Goal: Check status: Check status

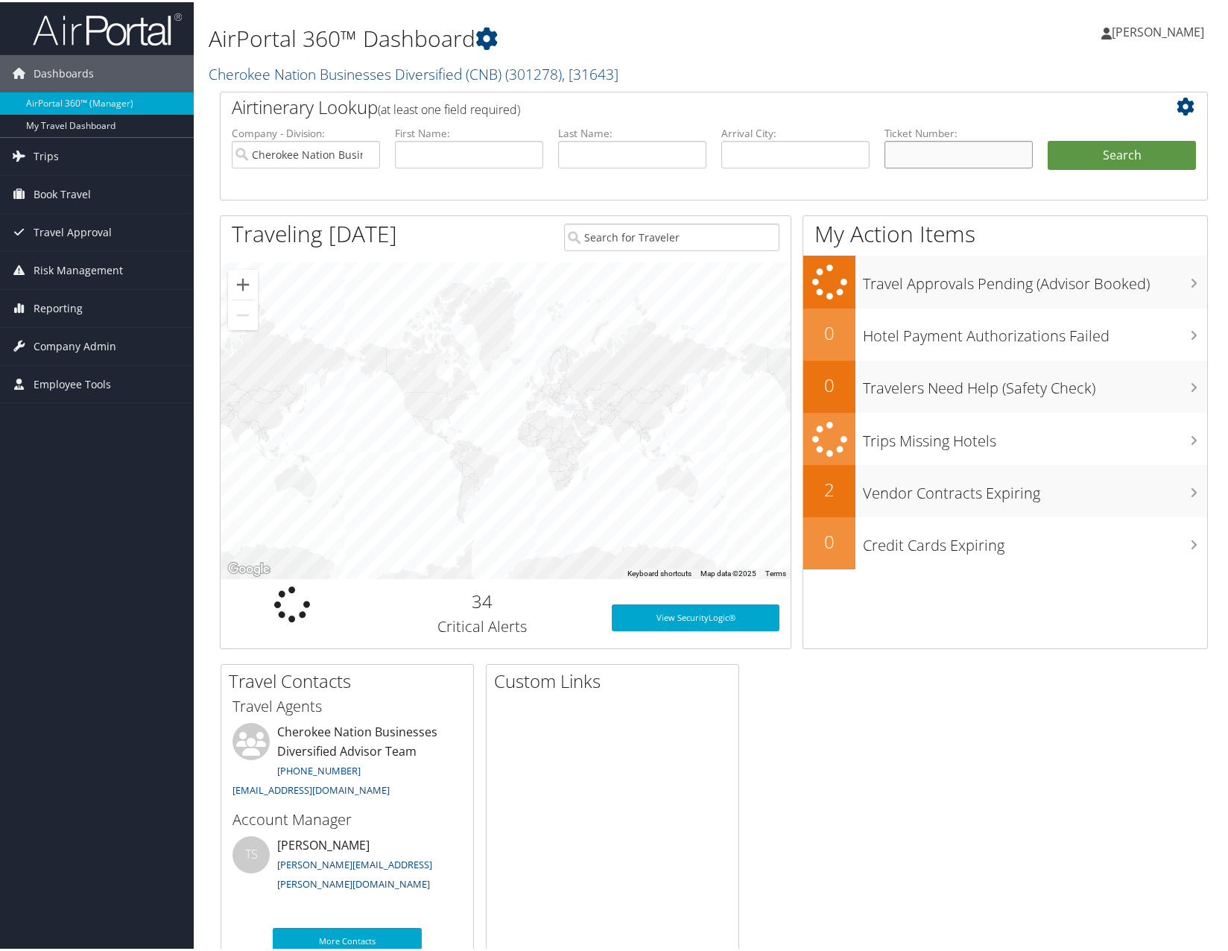
click at [902, 153] on input "text" at bounding box center [959, 153] width 148 height 28
paste input "8900897668210"
type input "8900897668210"
click at [1048, 139] on button "Search" at bounding box center [1122, 154] width 148 height 30
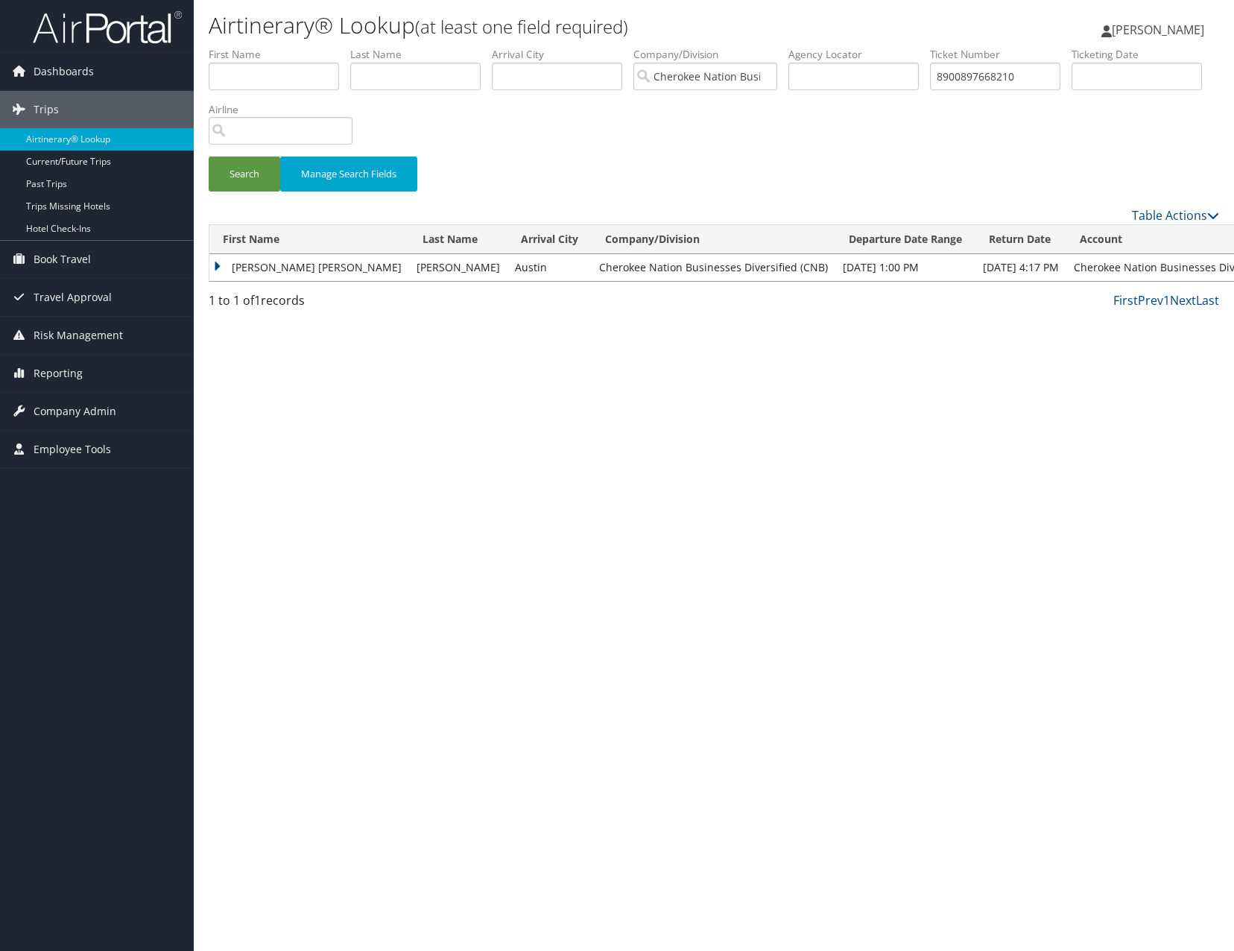
click at [213, 270] on td "[PERSON_NAME] [PERSON_NAME]" at bounding box center [309, 267] width 200 height 27
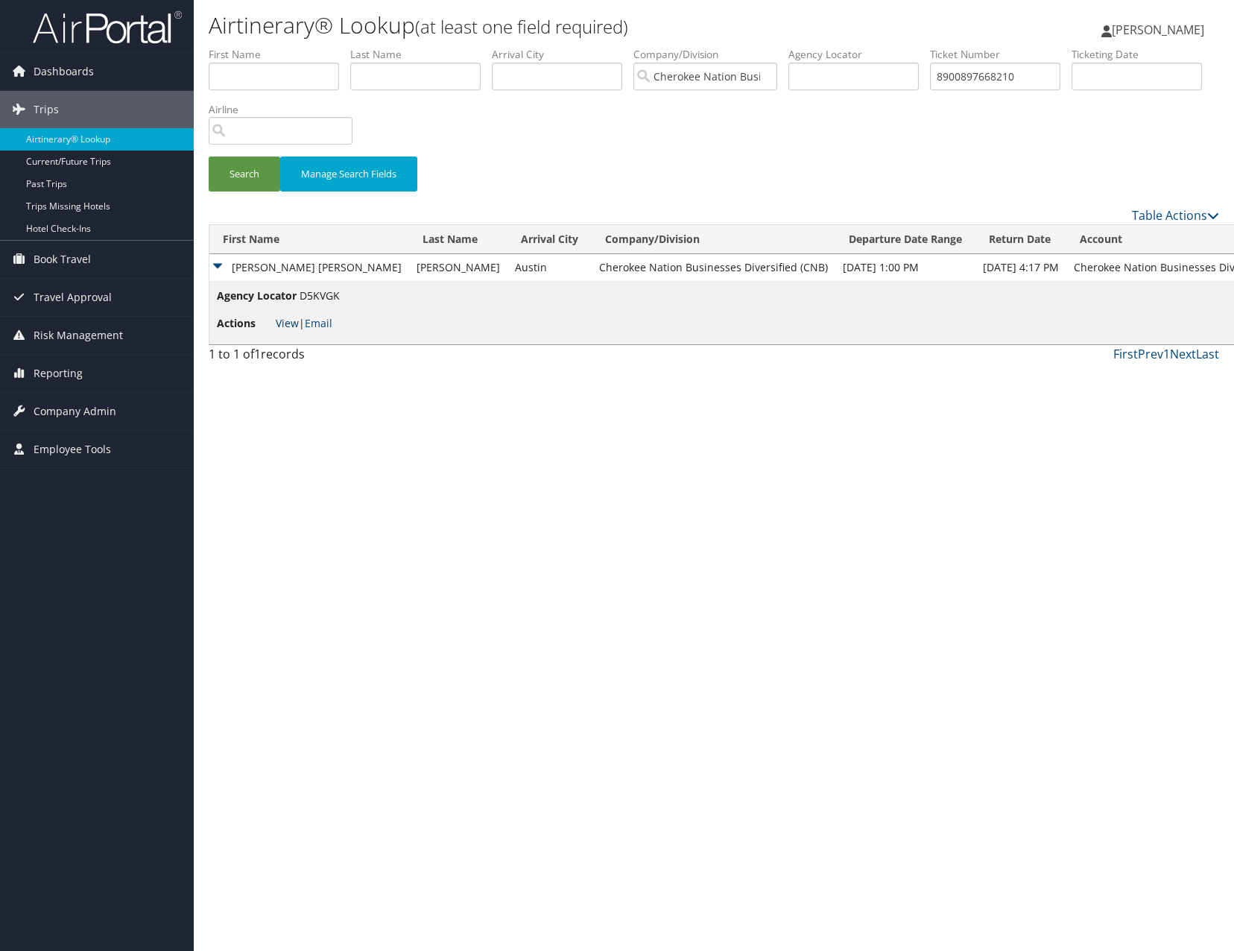
click at [290, 320] on link "View" at bounding box center [287, 323] width 23 height 14
click at [966, 80] on input "8900897668210" at bounding box center [995, 77] width 130 height 28
paste input "0167310611273"
type input "0167310611273"
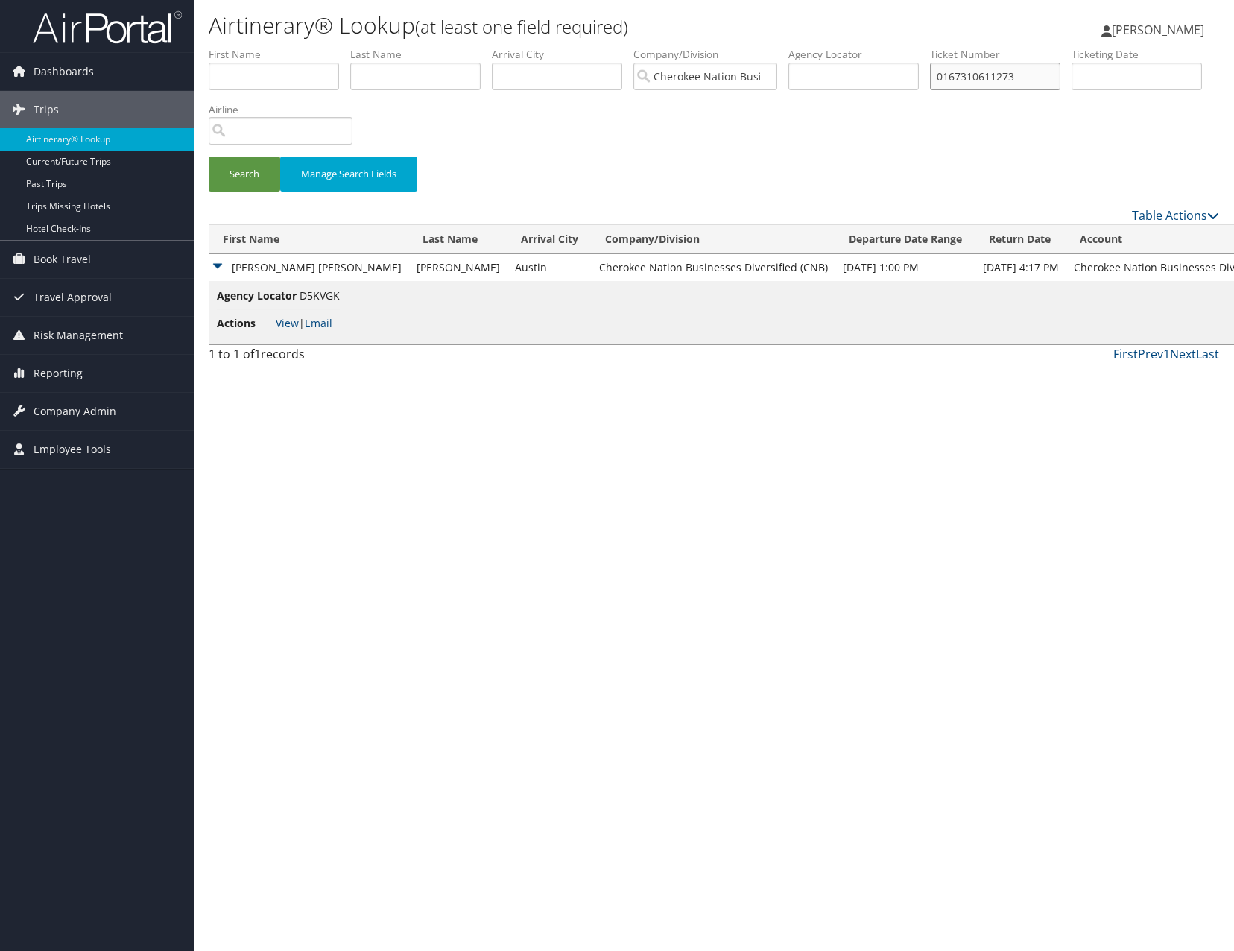
click at [209, 156] on button "Search" at bounding box center [245, 173] width 72 height 35
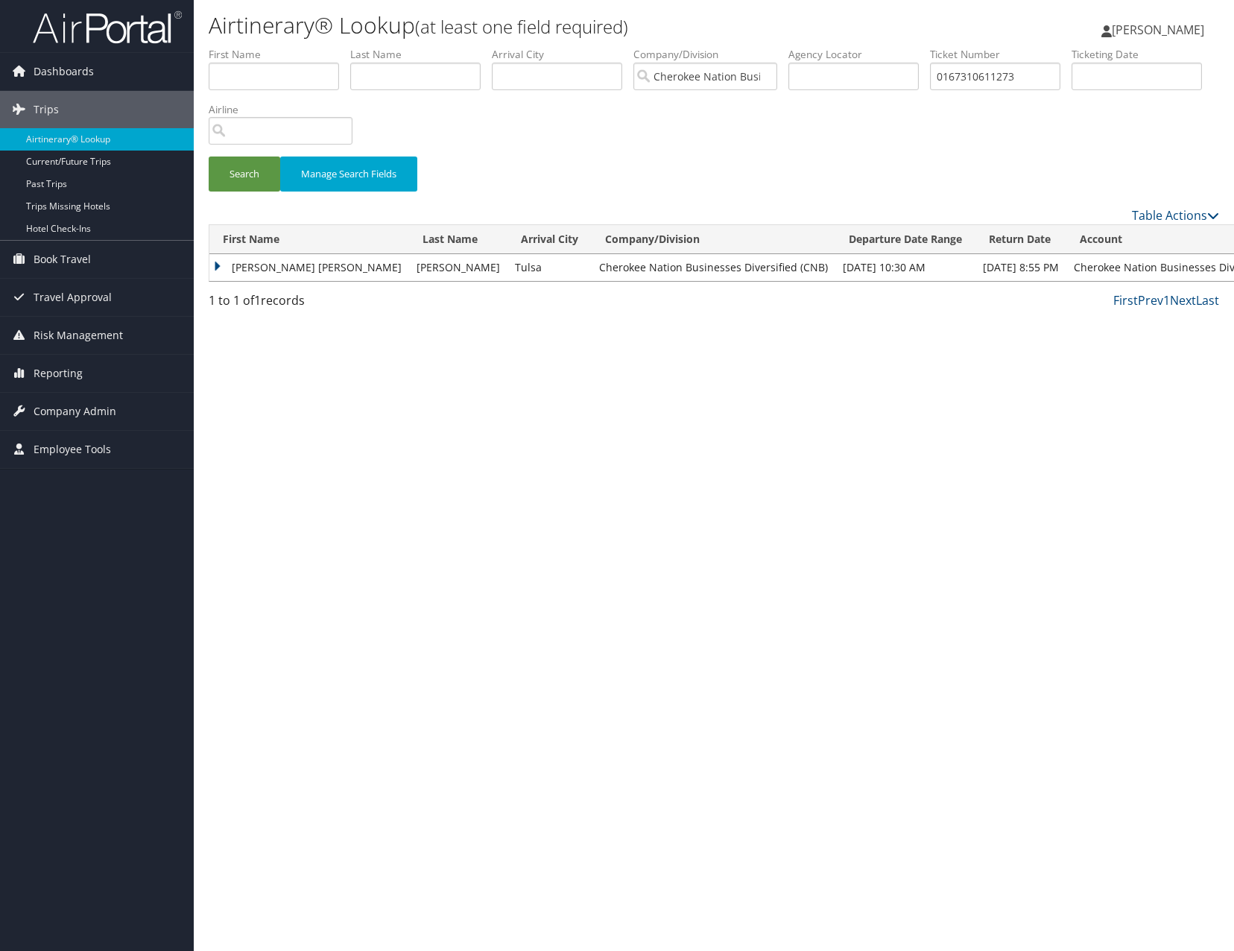
click at [216, 267] on td "KATHRYN ANN" at bounding box center [309, 267] width 200 height 27
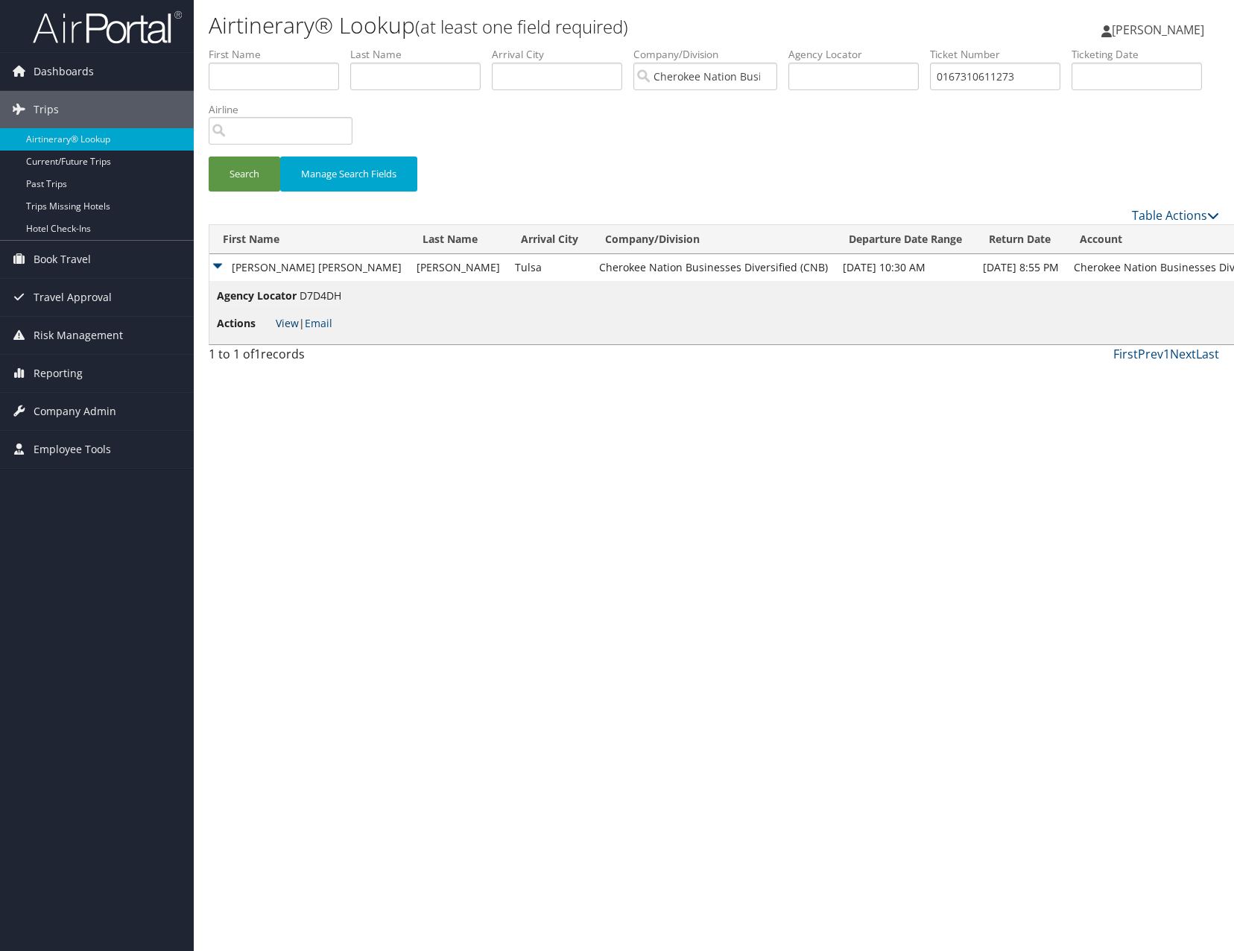
click at [292, 325] on link "View" at bounding box center [287, 323] width 23 height 14
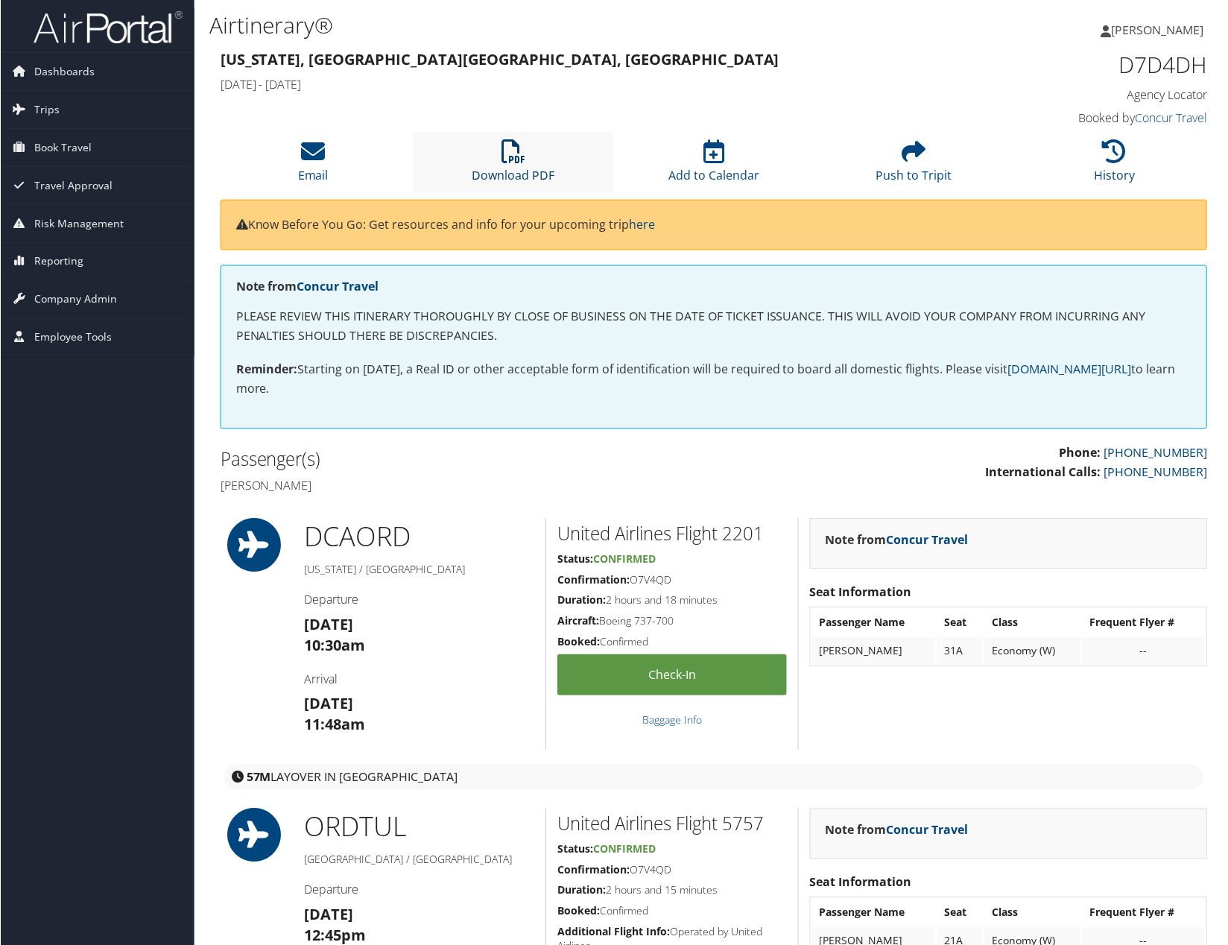
click at [516, 154] on icon at bounding box center [514, 151] width 24 height 24
